Goal: Check status: Check status

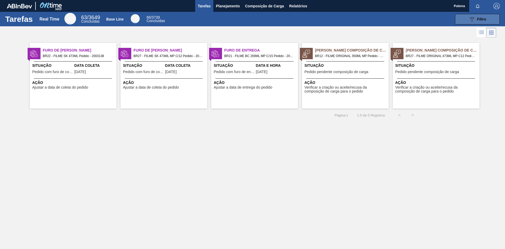
click at [477, 21] on span "Filtro" at bounding box center [481, 19] width 9 height 4
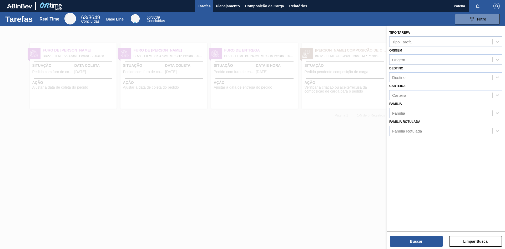
click at [401, 44] on div "Tipo Tarefa" at bounding box center [401, 41] width 19 height 4
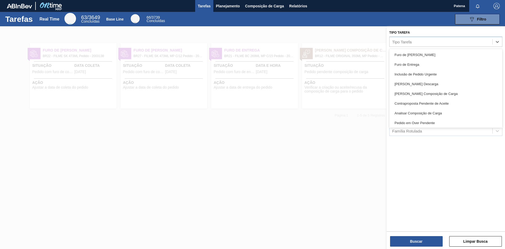
click at [296, 99] on div at bounding box center [252, 150] width 505 height 249
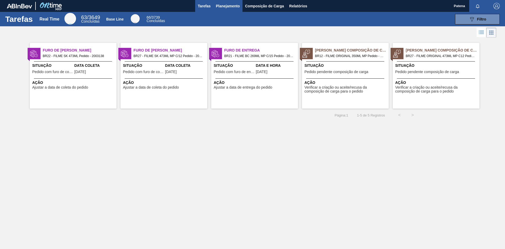
click at [229, 6] on span "Planejamento" at bounding box center [228, 6] width 24 height 6
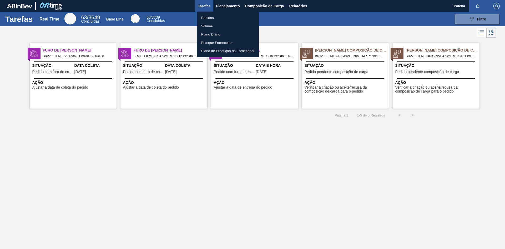
click at [220, 18] on li "Pedidos" at bounding box center [228, 18] width 62 height 8
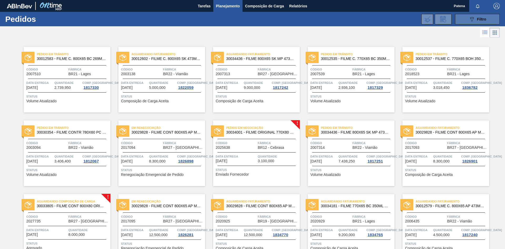
click at [470, 18] on icon "089F7B8B-B2A5-4AFE-B5C0-19BA573D28AC" at bounding box center [472, 19] width 6 height 6
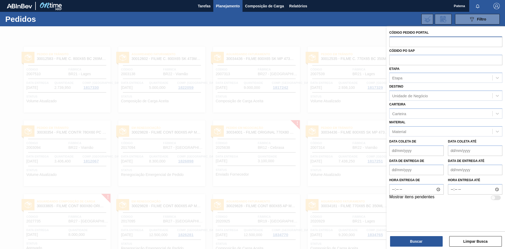
click at [407, 43] on input "text" at bounding box center [445, 42] width 113 height 10
paste input "2007313"
type input "2007313"
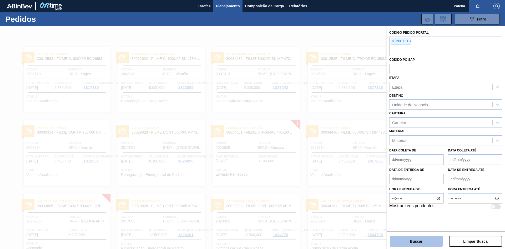
click at [427, 239] on button "Buscar" at bounding box center [416, 241] width 53 height 11
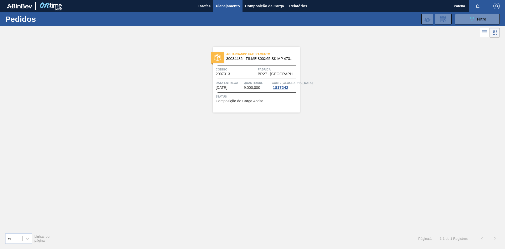
click at [250, 85] on span "Quantidade" at bounding box center [257, 82] width 27 height 5
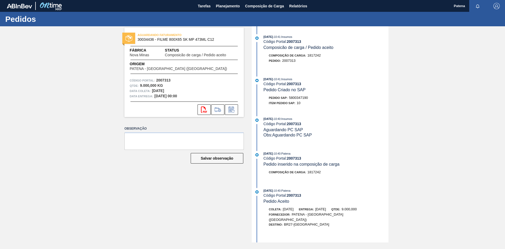
drag, startPoint x: 307, startPoint y: 99, endPoint x: 288, endPoint y: 99, distance: 18.7
click at [288, 99] on div "Pedido SAP: 5800347190" at bounding box center [325, 97] width 125 height 5
copy div "5800347190"
